Goal: Task Accomplishment & Management: Complete application form

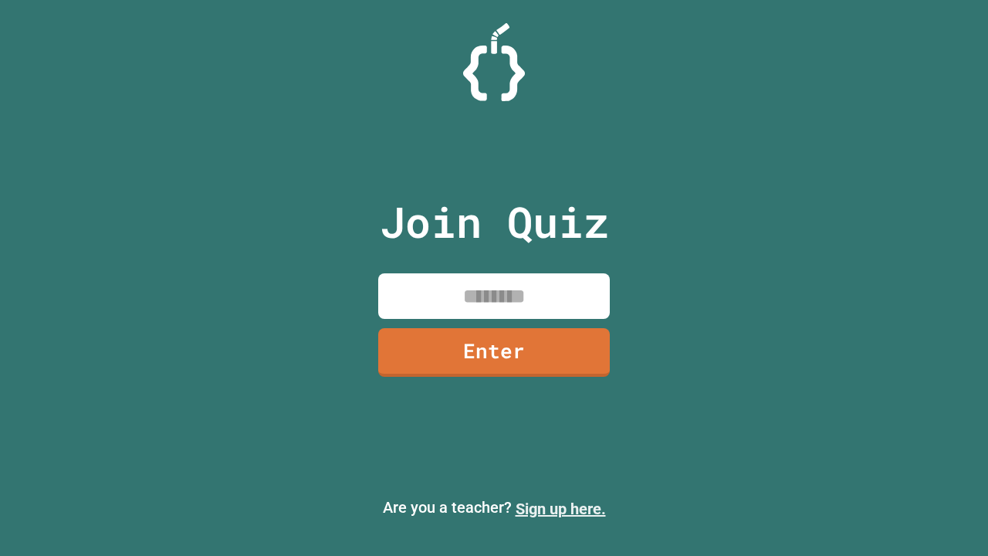
click at [560, 509] on link "Sign up here." at bounding box center [560, 508] width 90 height 19
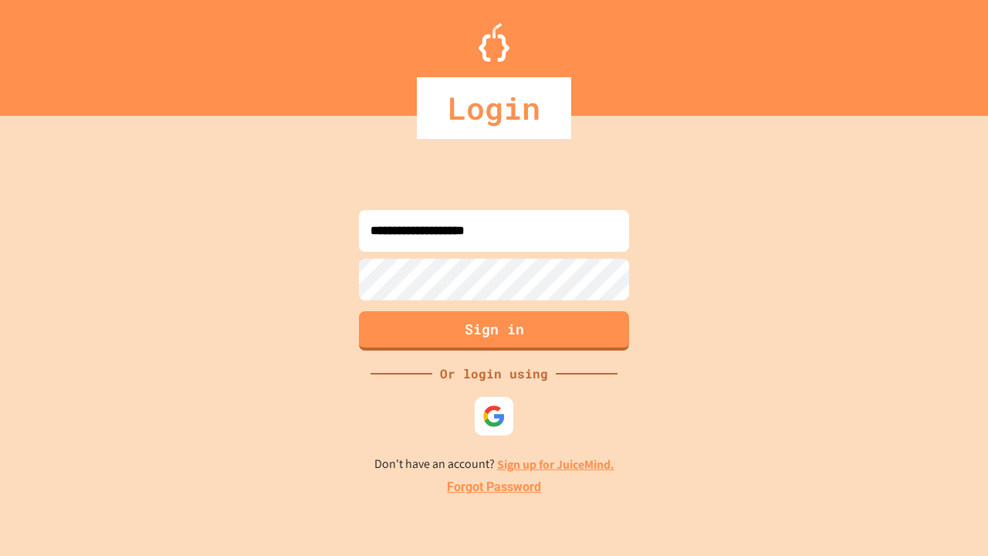
type input "**********"
